Goal: Information Seeking & Learning: Learn about a topic

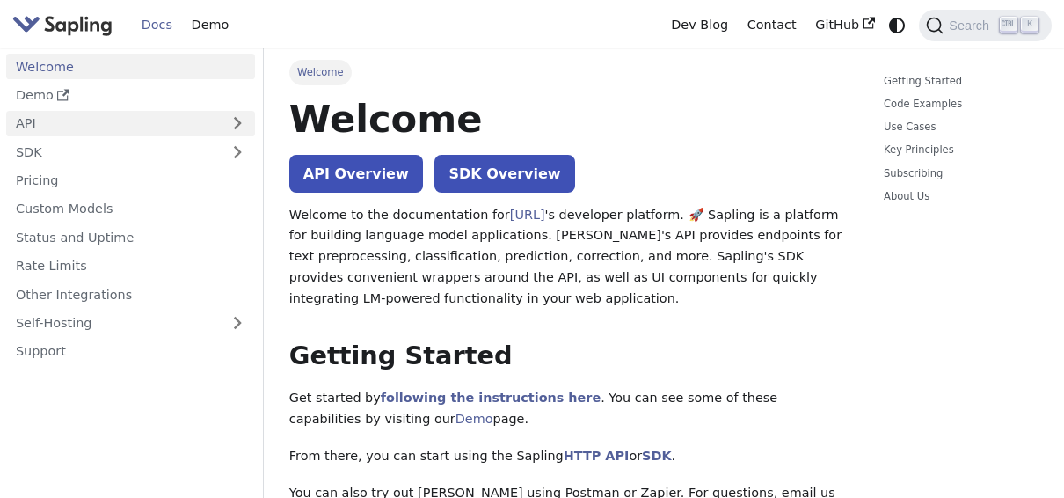
click at [59, 121] on link "API" at bounding box center [113, 123] width 214 height 25
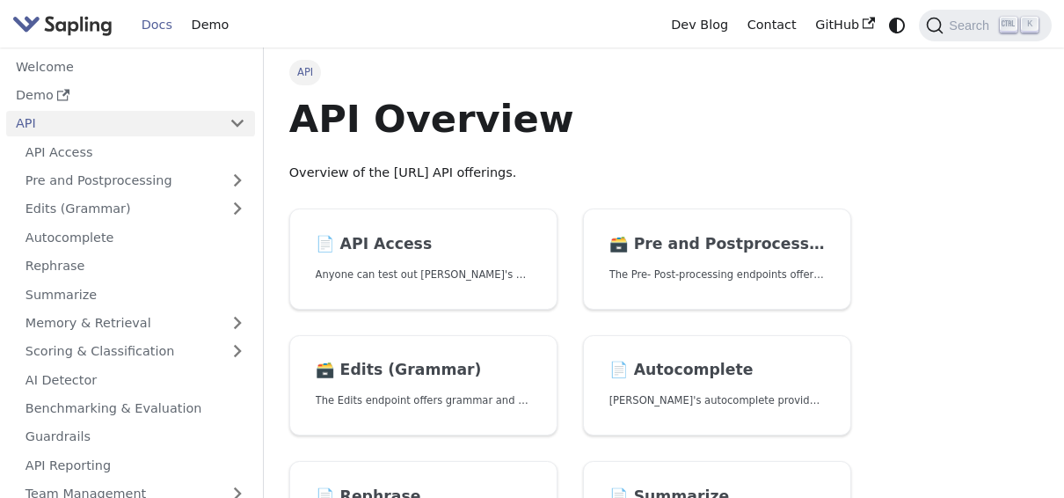
click at [59, 121] on link "API" at bounding box center [113, 123] width 214 height 25
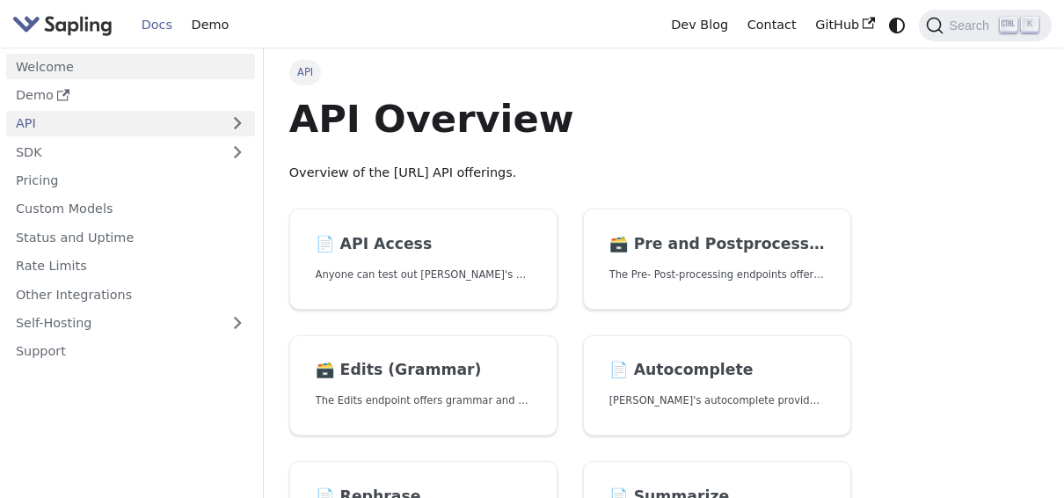
click at [78, 70] on link "Welcome" at bounding box center [130, 66] width 249 height 25
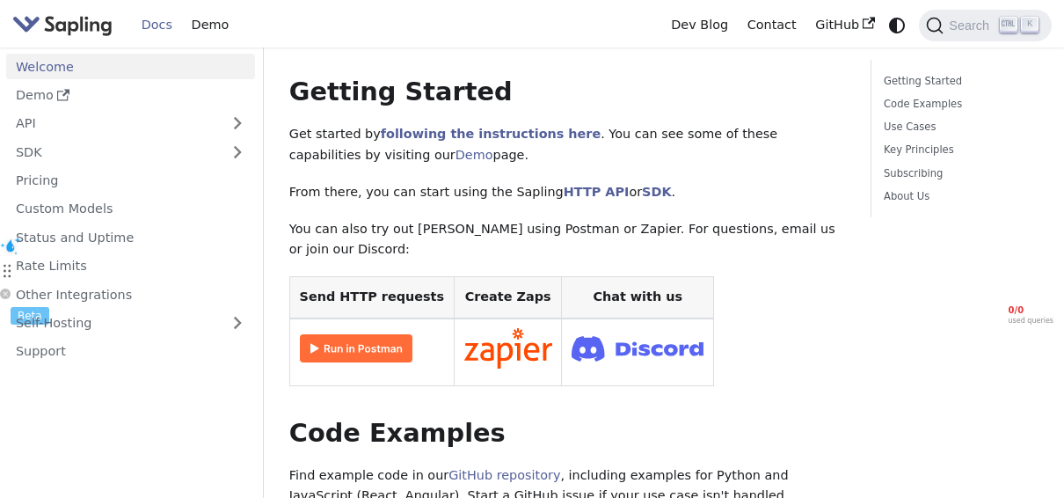
scroll to position [88, 0]
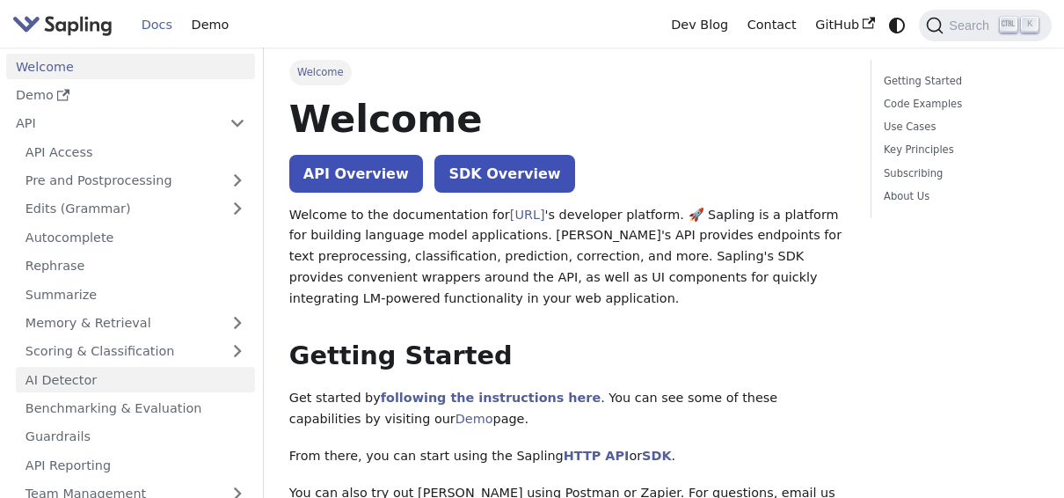
click at [139, 368] on link "AI Detector" at bounding box center [135, 379] width 239 height 25
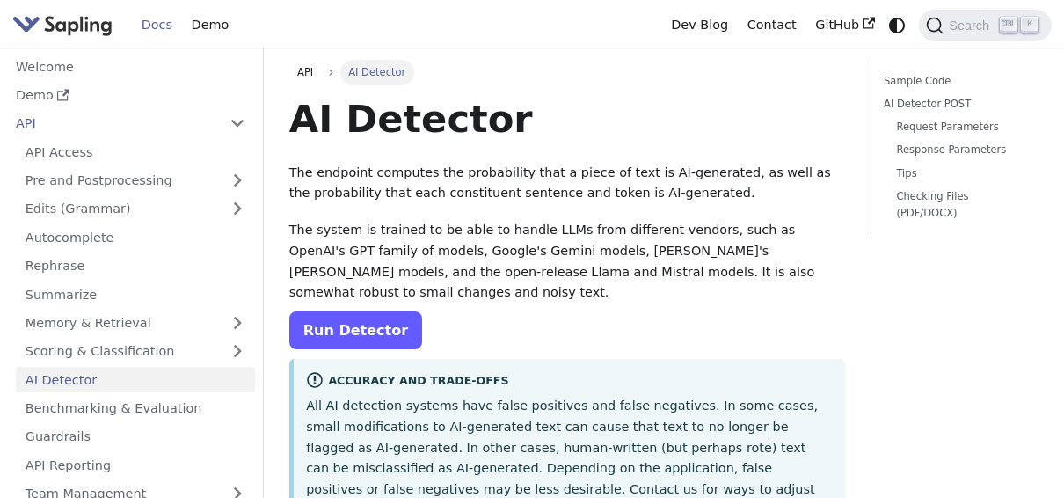
click at [353, 314] on link "Run Detector" at bounding box center [355, 330] width 133 height 38
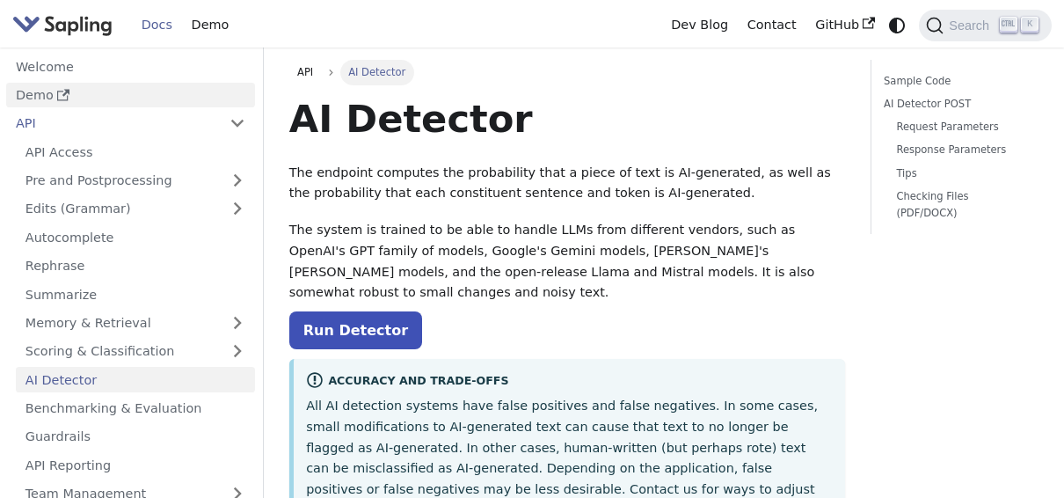
click at [98, 90] on link "Demo" at bounding box center [130, 95] width 249 height 25
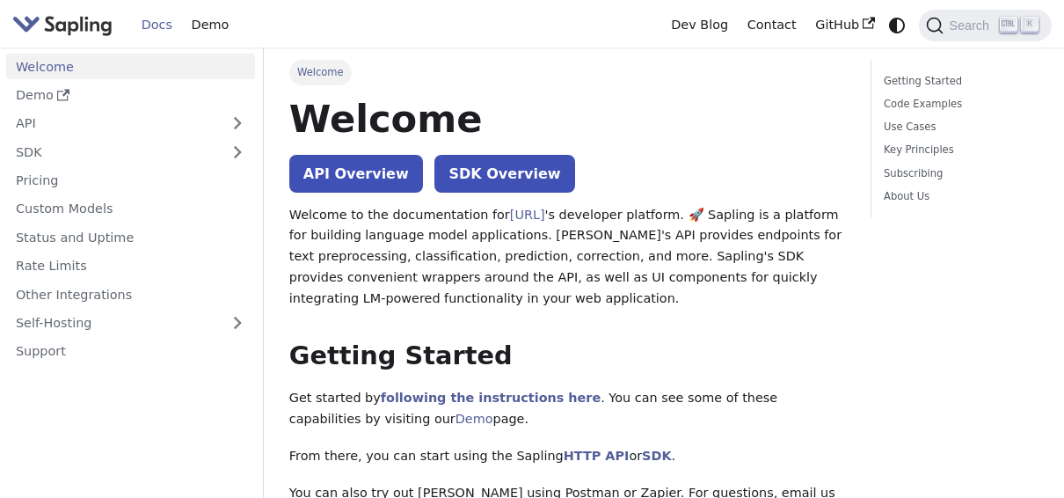
click at [178, 30] on link "Docs" at bounding box center [157, 24] width 50 height 27
click at [193, 32] on link "Demo" at bounding box center [210, 24] width 56 height 27
click at [954, 30] on span "Search" at bounding box center [971, 25] width 56 height 14
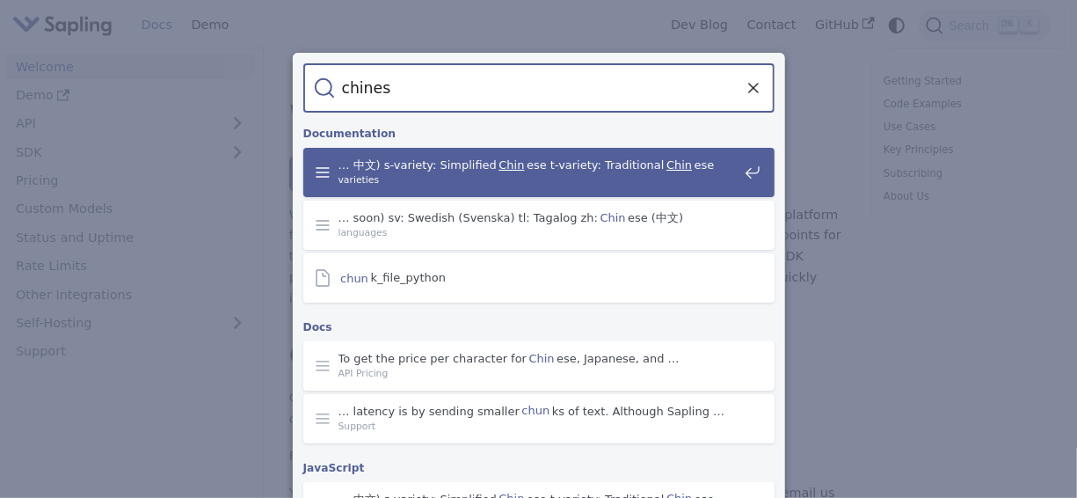
type input "chinese"
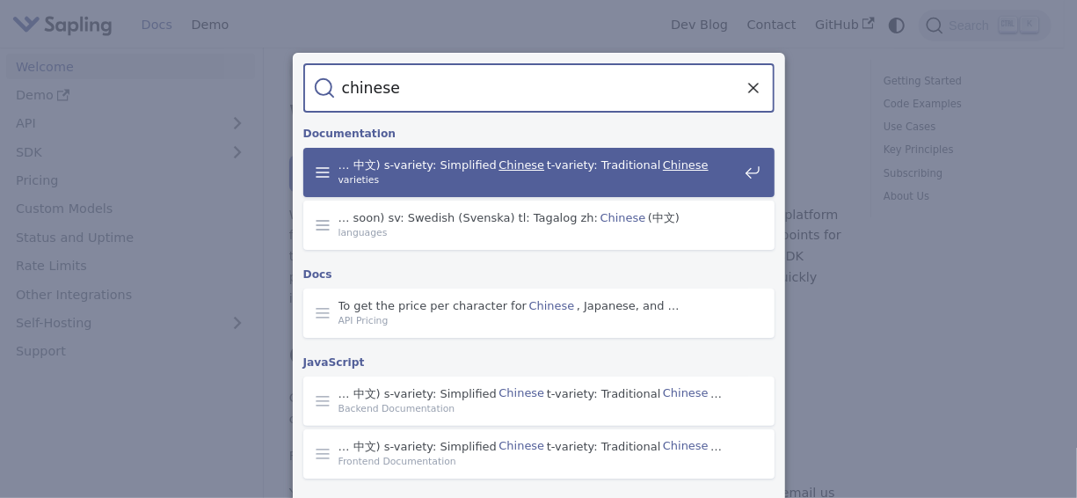
click at [548, 174] on span "varieties" at bounding box center [538, 179] width 399 height 15
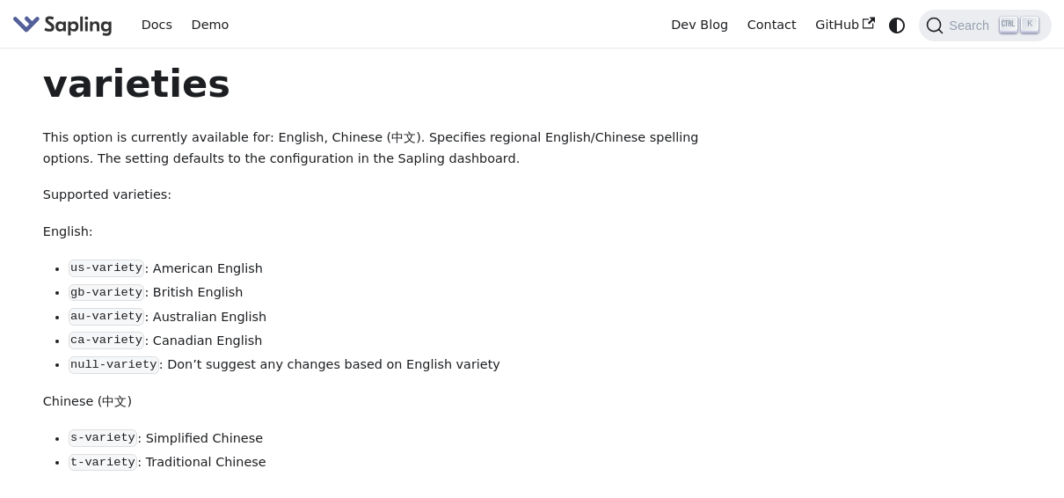
click at [48, 43] on div "Docs Demo" at bounding box center [336, 25] width 649 height 38
click at [49, 33] on img "Main" at bounding box center [62, 24] width 100 height 25
